Goal: Check status: Check status

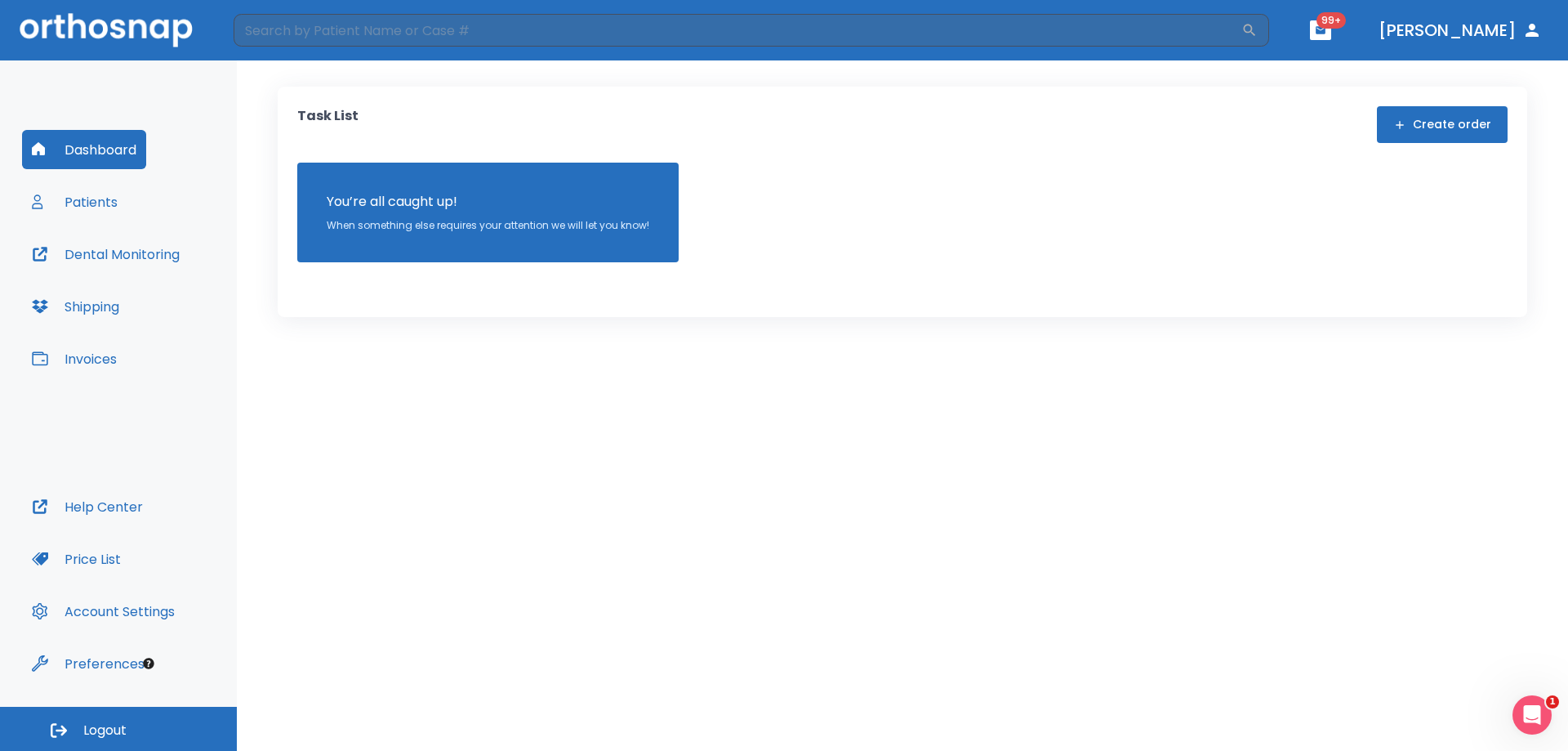
click at [75, 201] on button "Patients" at bounding box center [74, 202] width 105 height 39
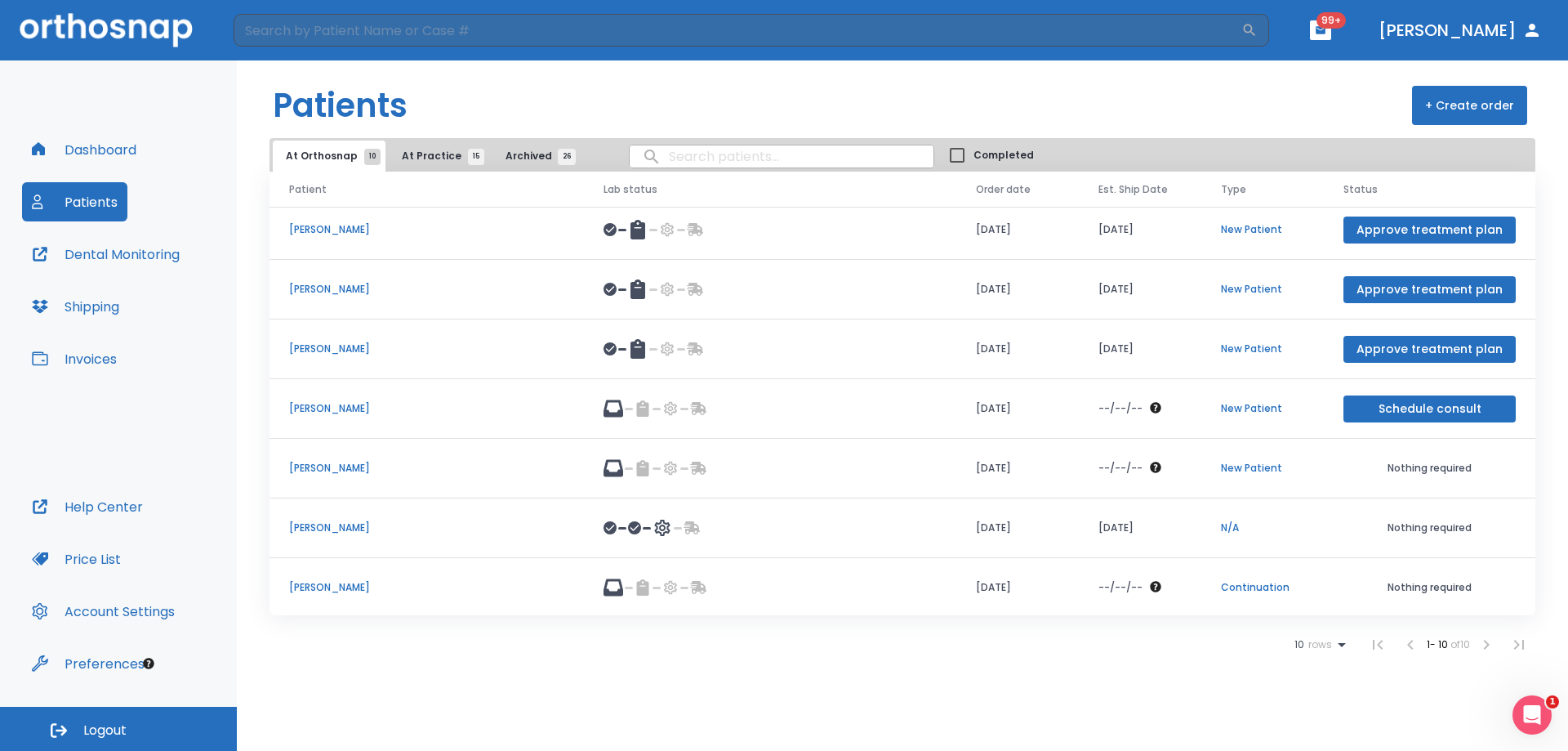
scroll to position [189, 0]
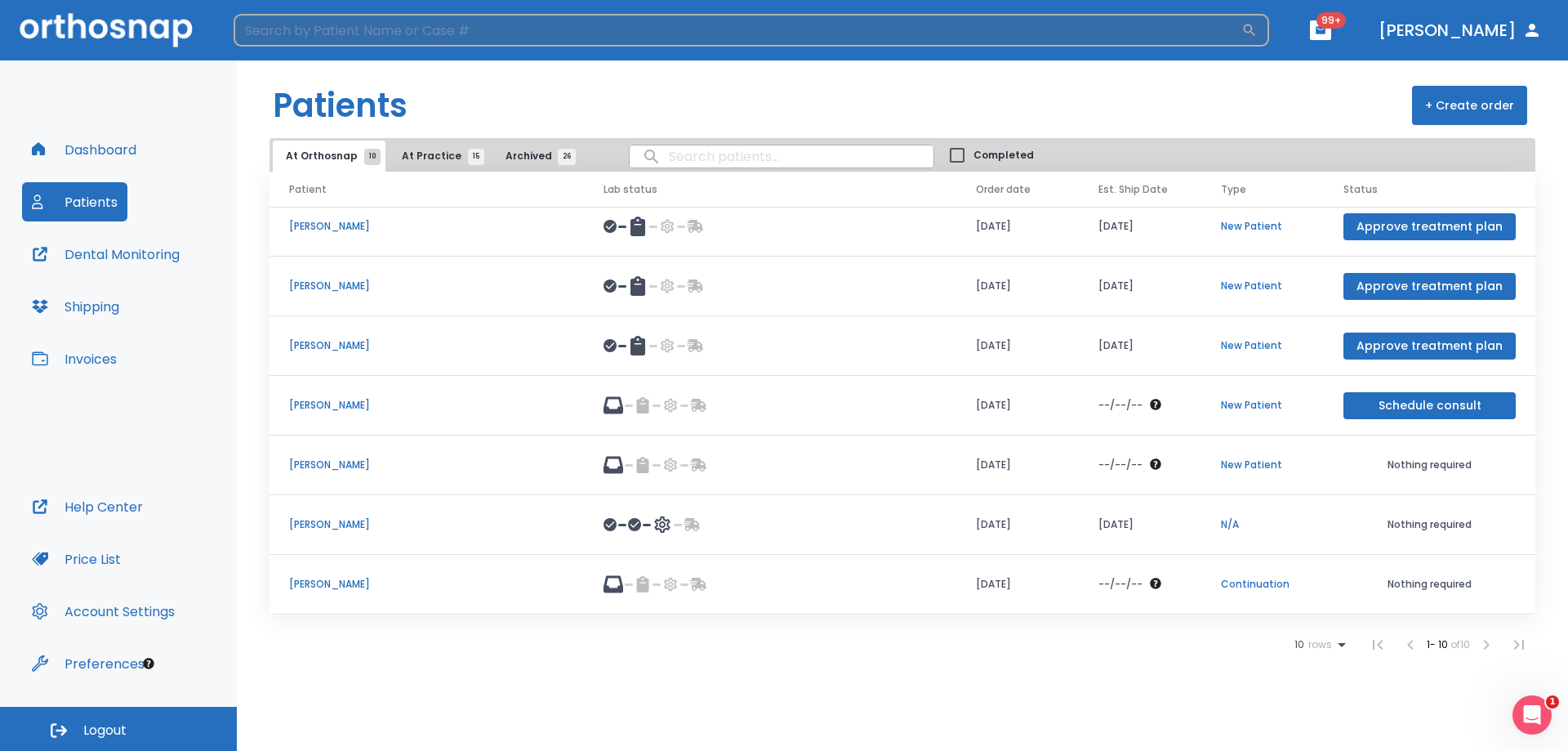
click at [384, 23] on input "search" at bounding box center [738, 30] width 1008 height 33
click at [1269, 21] on div "gill ​" at bounding box center [751, 30] width 1035 height 33
click at [1257, 34] on icon "button" at bounding box center [1249, 30] width 17 height 17
click at [632, 43] on input "gill" at bounding box center [738, 30] width 1008 height 33
type input "gil"
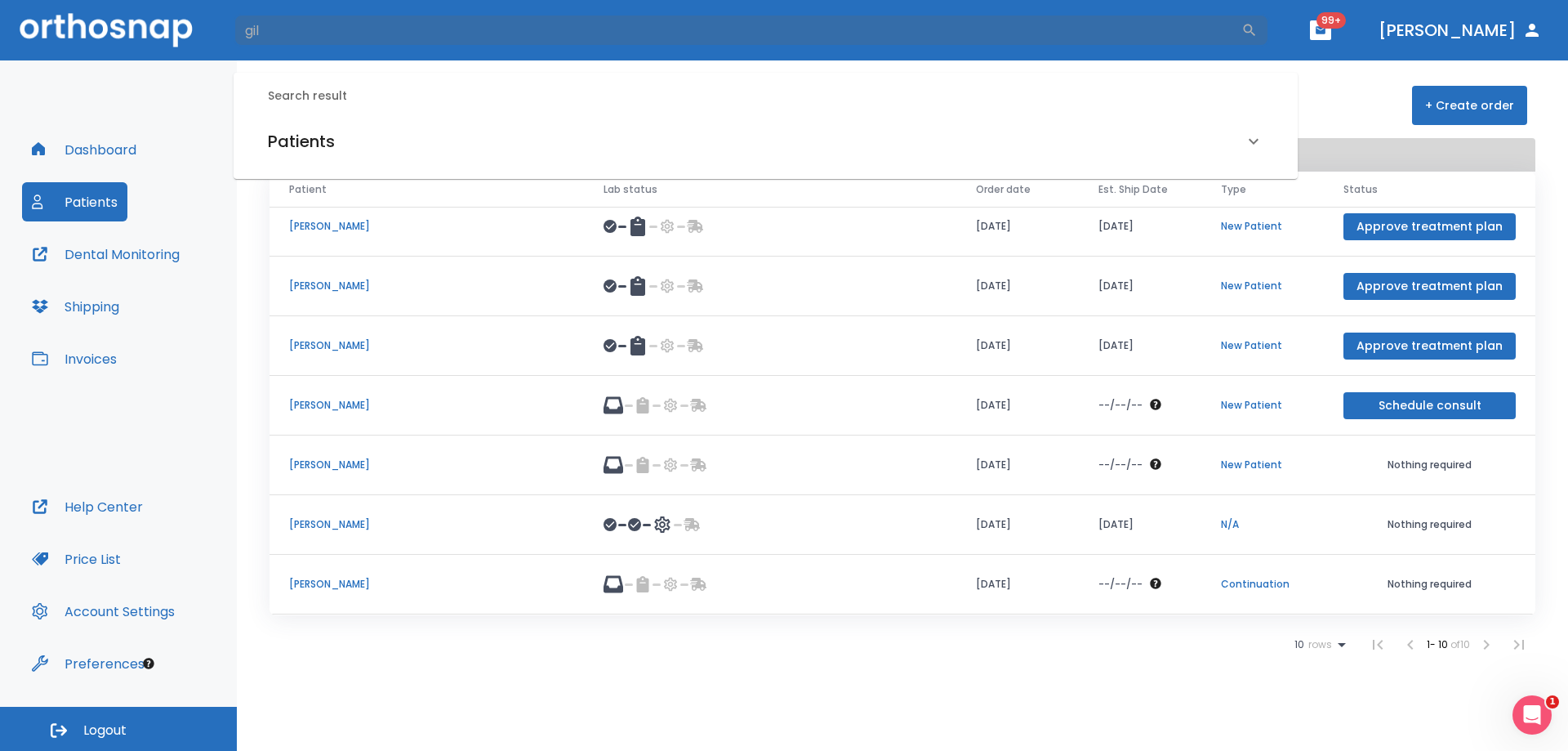
click at [348, 156] on div "Patients" at bounding box center [765, 141] width 1035 height 46
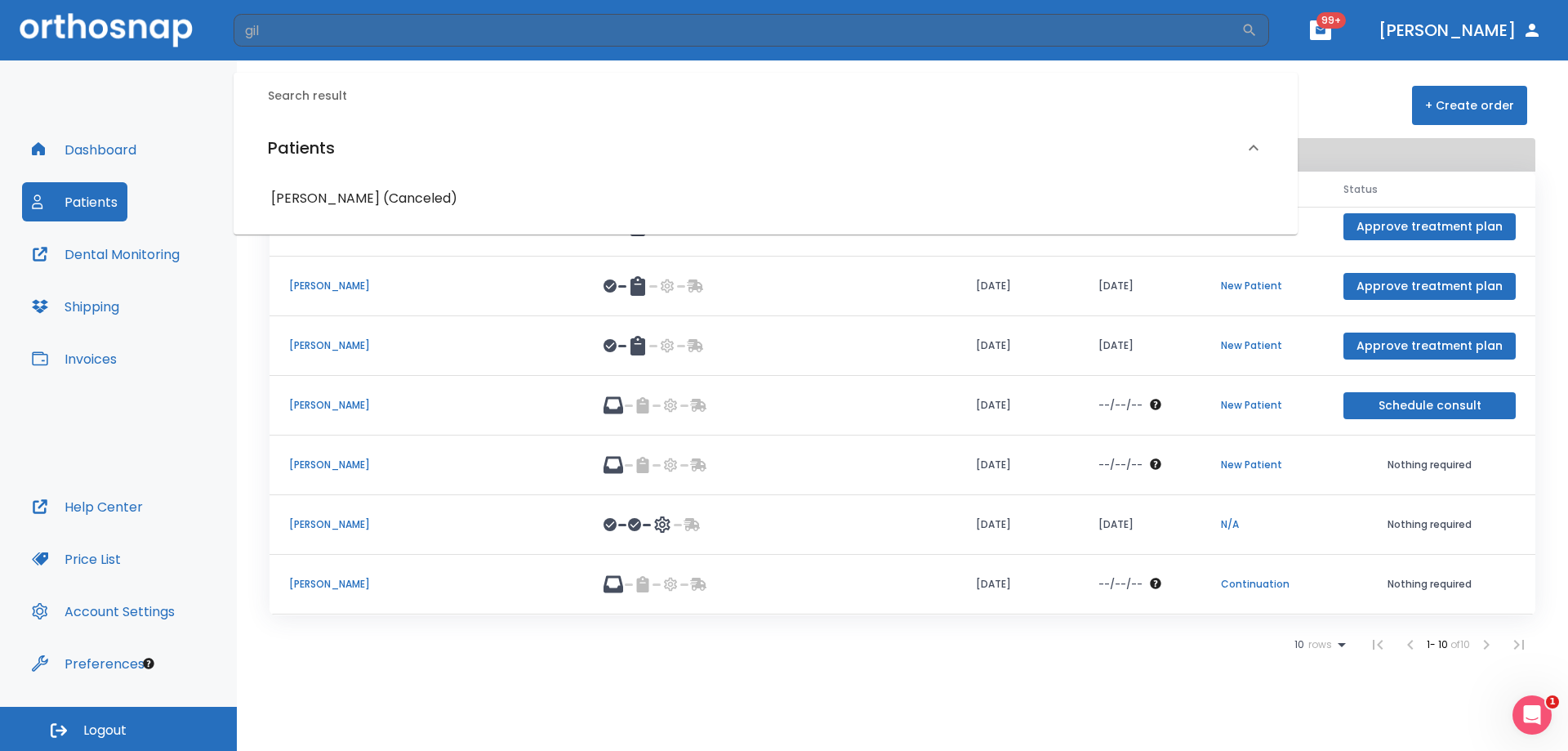
click at [341, 203] on h6 "Madiha Gillani (Canceled)" at bounding box center [765, 198] width 989 height 23
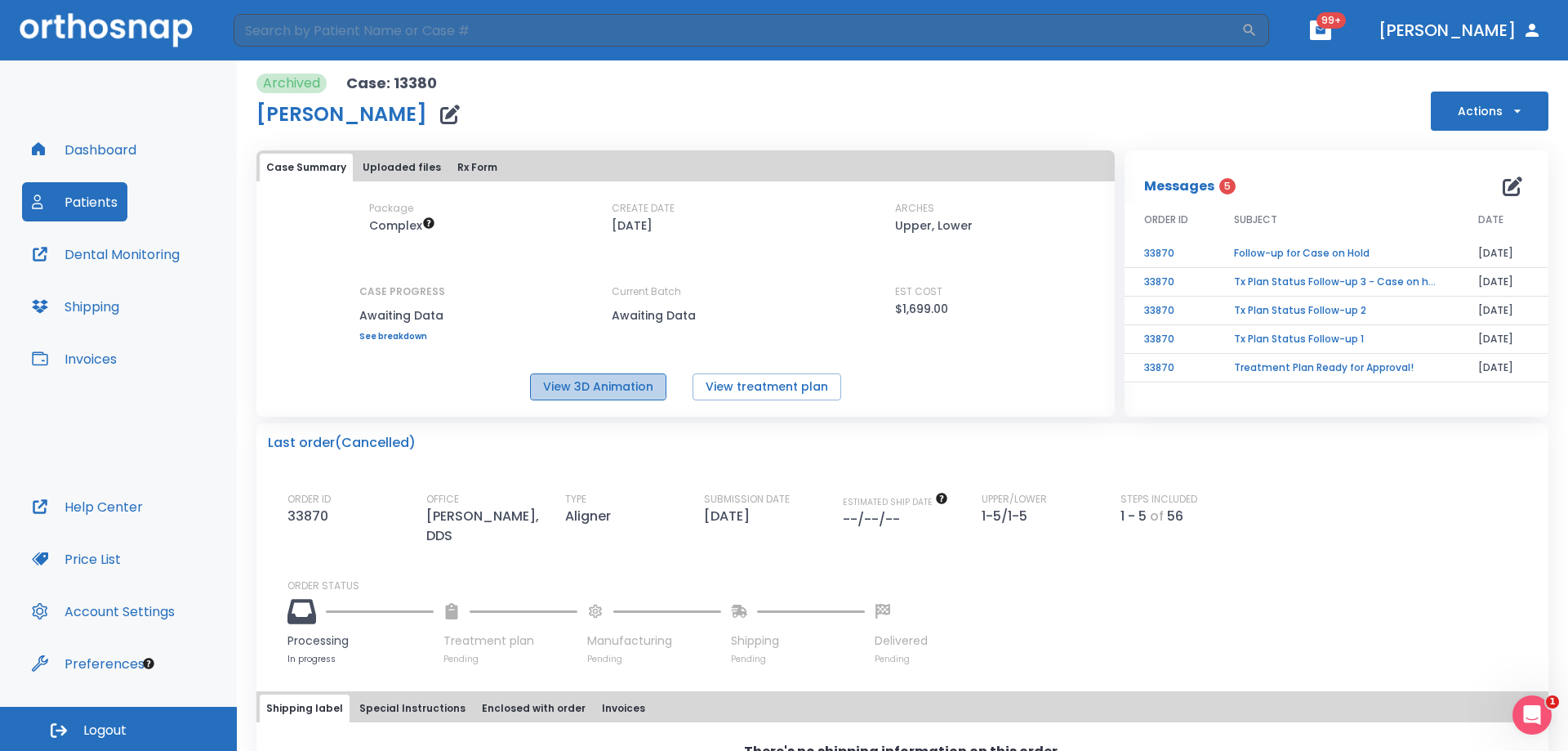
click at [567, 374] on button "View 3D Animation" at bounding box center [598, 387] width 136 height 27
